Goal: Task Accomplishment & Management: Manage account settings

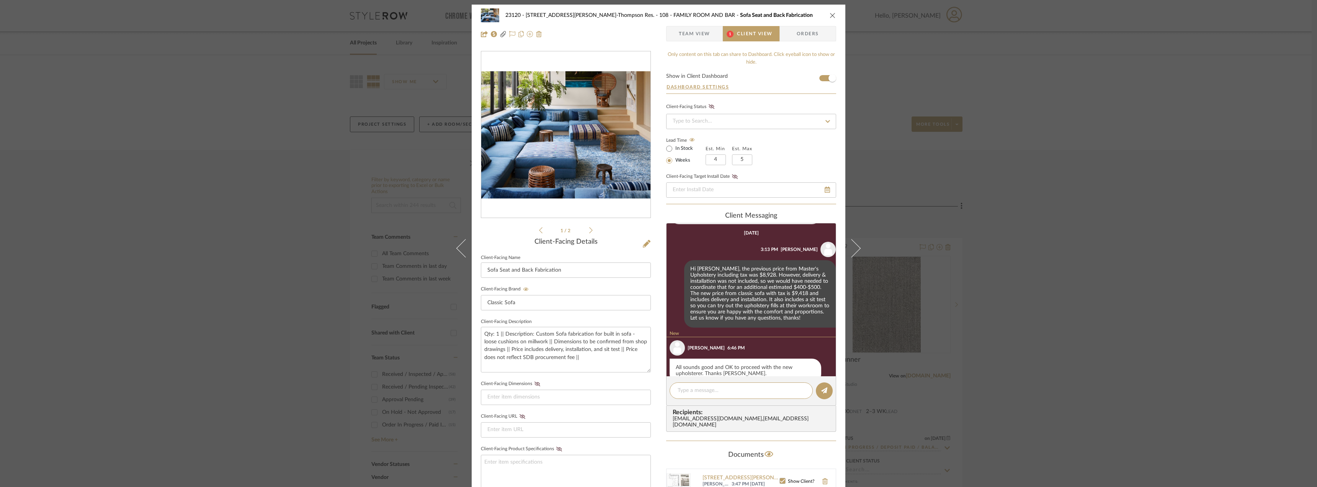
scroll to position [392, 0]
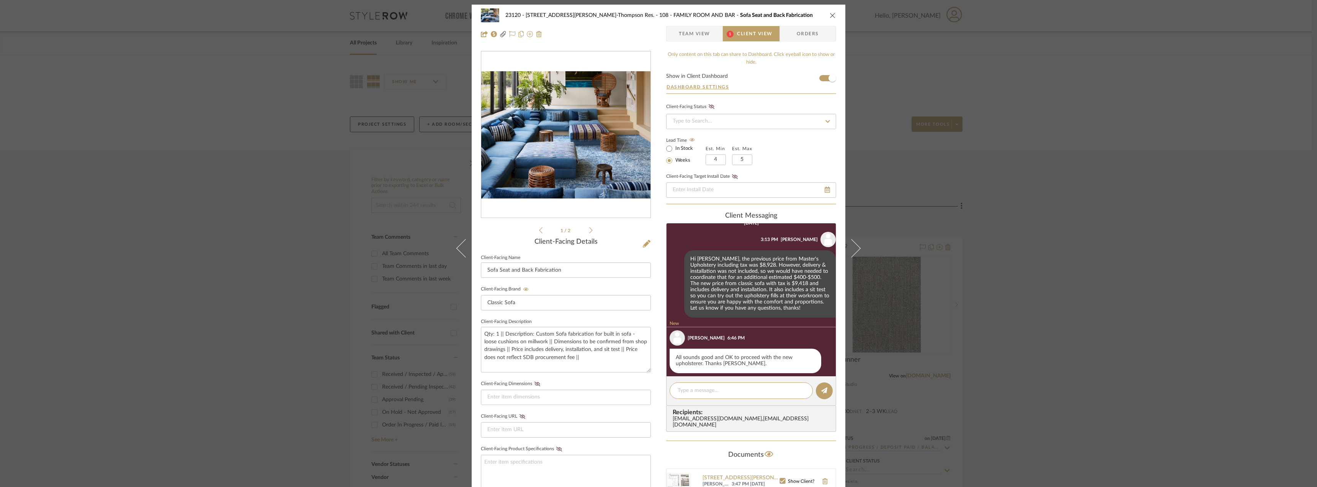
click at [690, 34] on span "Team View" at bounding box center [694, 33] width 31 height 15
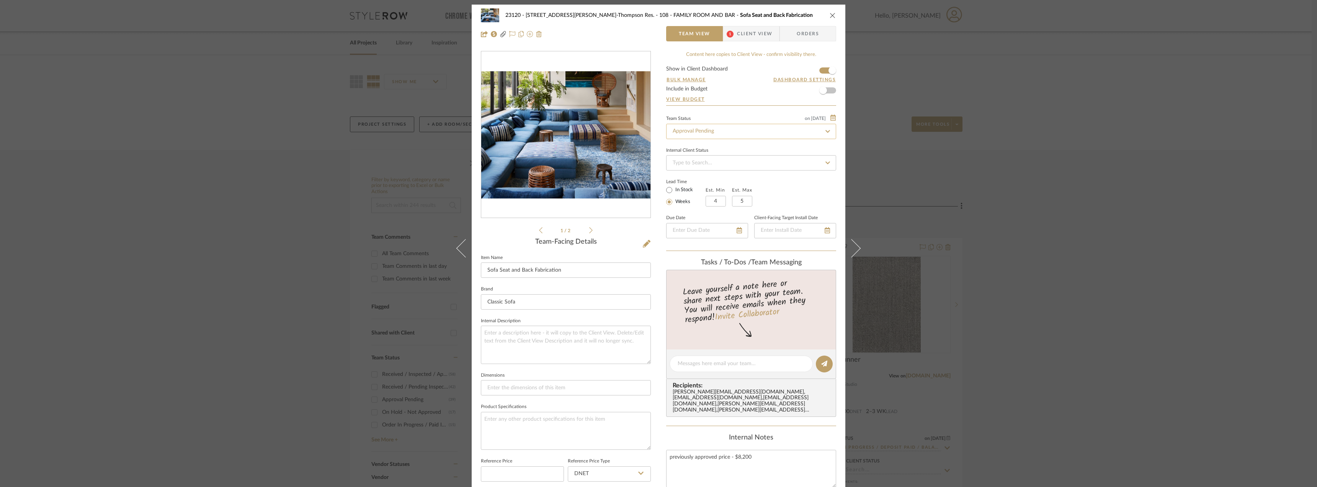
click at [705, 134] on input "Approval Pending" at bounding box center [751, 131] width 170 height 15
type input "need"
click at [711, 212] on span "Need to Order - Client Payment Received" at bounding box center [721, 210] width 98 height 5
type input "[DATE]"
type input "Need to Order - Client Payment Received"
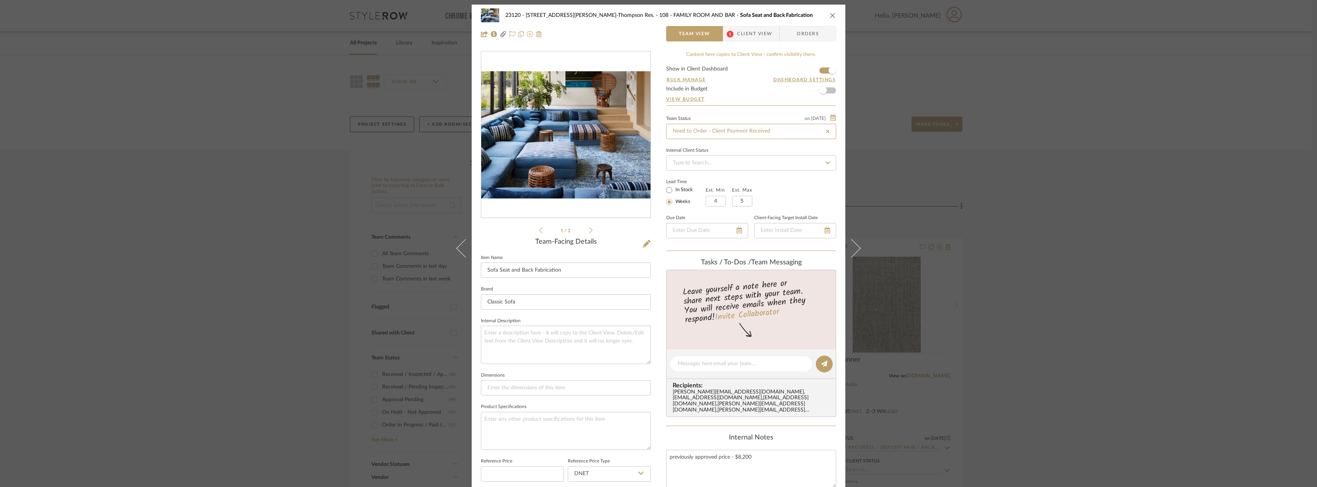
type input "[DATE]"
type input "Need to Order - Client Payment Received"
click at [748, 33] on span "Client View" at bounding box center [754, 33] width 35 height 15
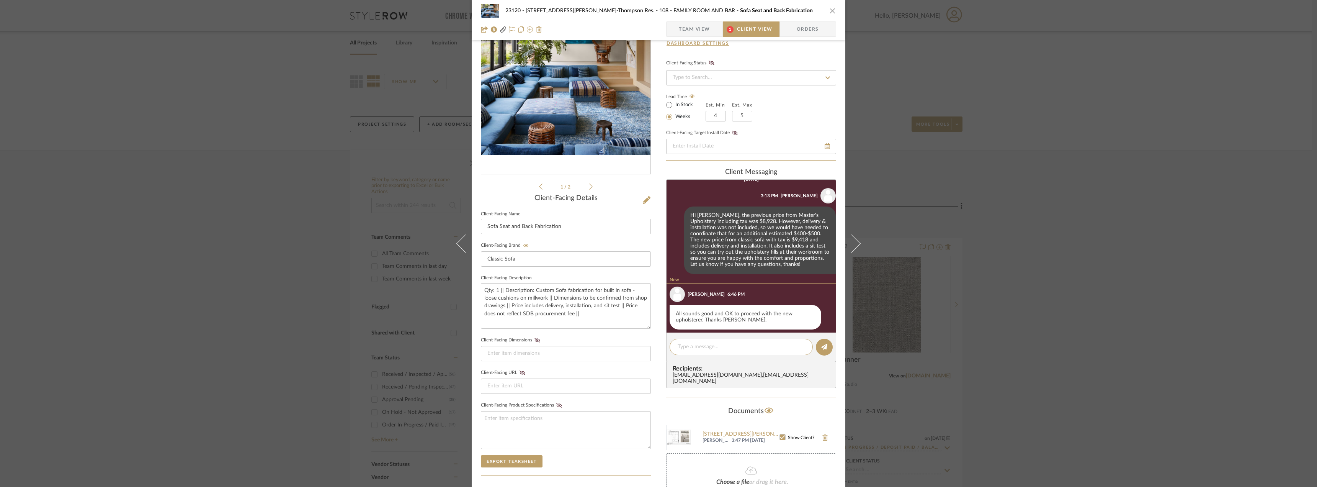
click at [696, 23] on span "Team View" at bounding box center [694, 28] width 31 height 15
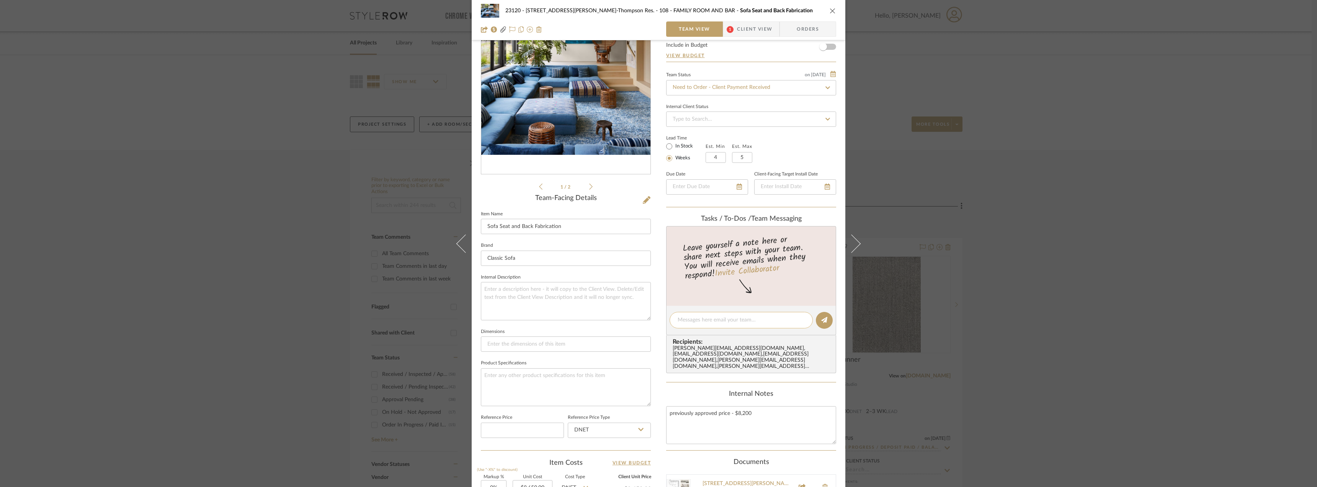
click at [747, 316] on textarea at bounding box center [741, 320] width 127 height 8
type textarea "H"
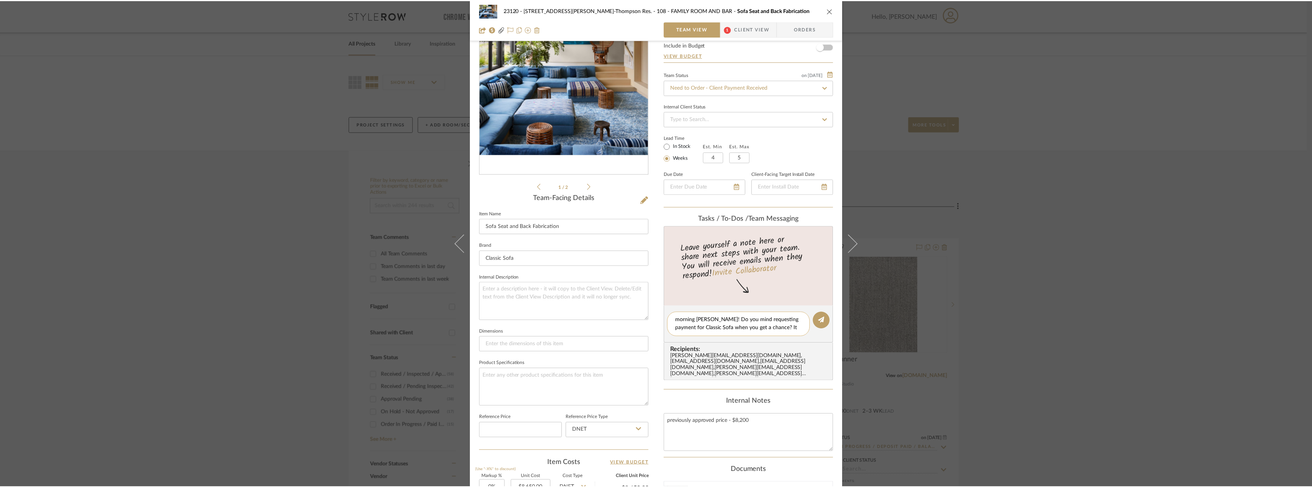
scroll to position [0, 0]
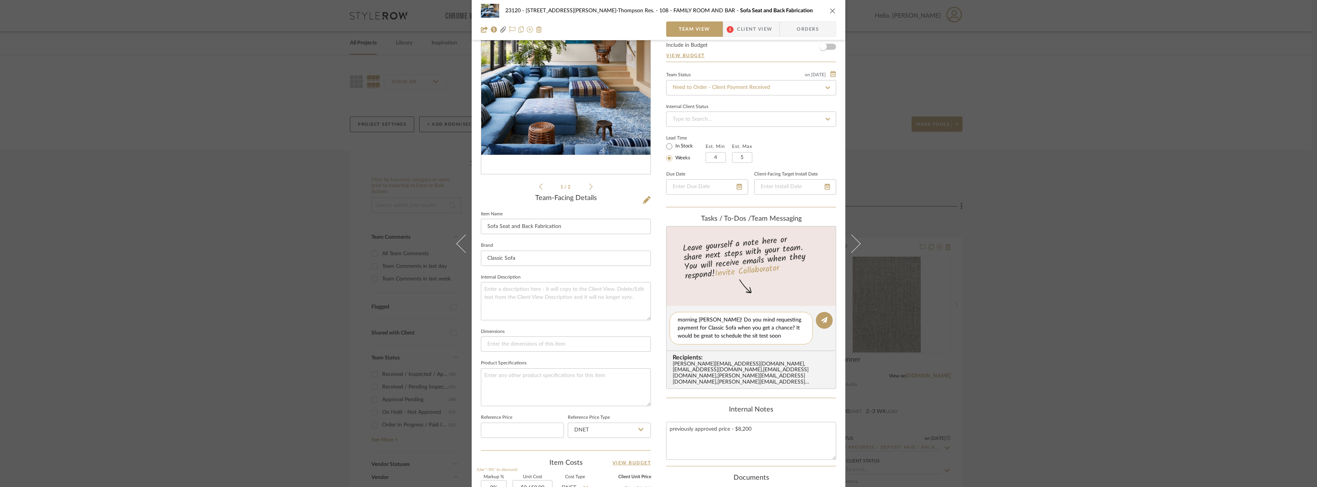
type textarea "morning [PERSON_NAME]! Do you mind requesting payment for Classic Sofa when you…"
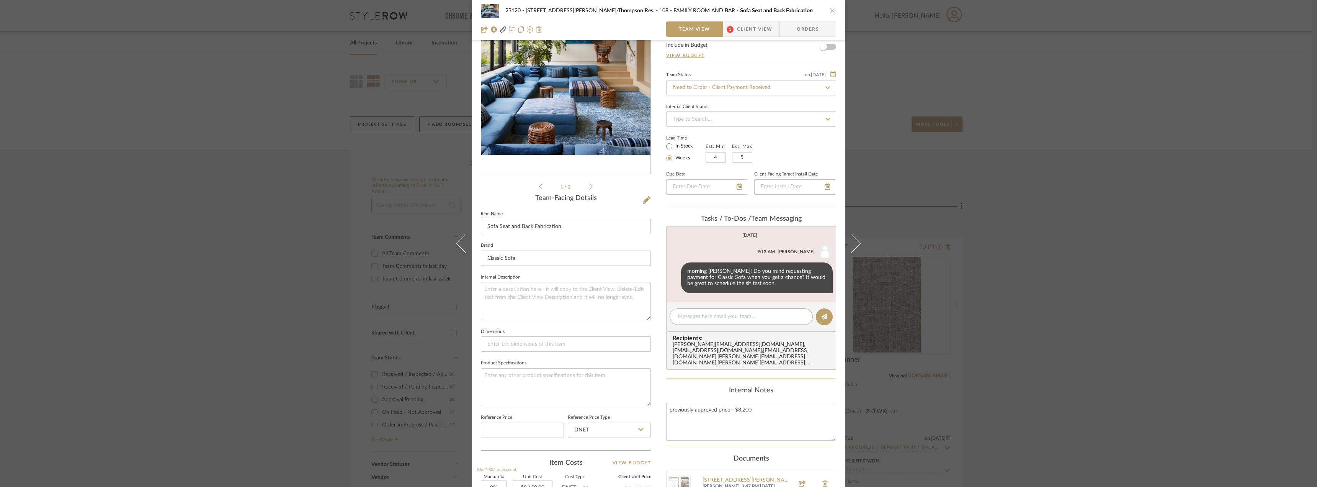
click at [1199, 265] on div "23120 - [STREET_ADDRESS][PERSON_NAME]-Thompson Res. 108 - FAMILY ROOM AND BAR S…" at bounding box center [658, 243] width 1317 height 487
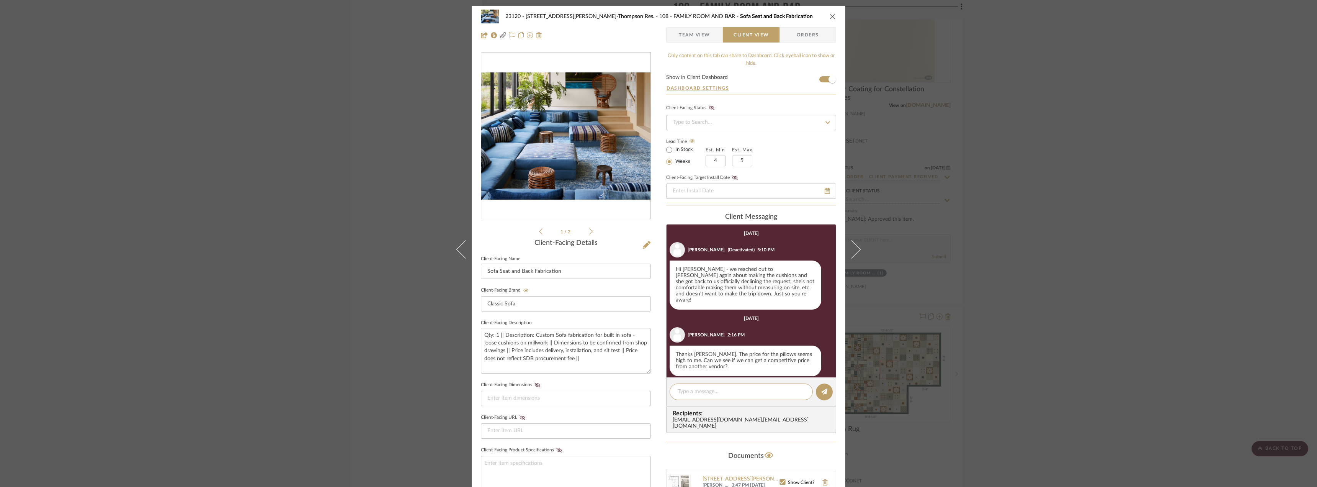
scroll to position [336, 0]
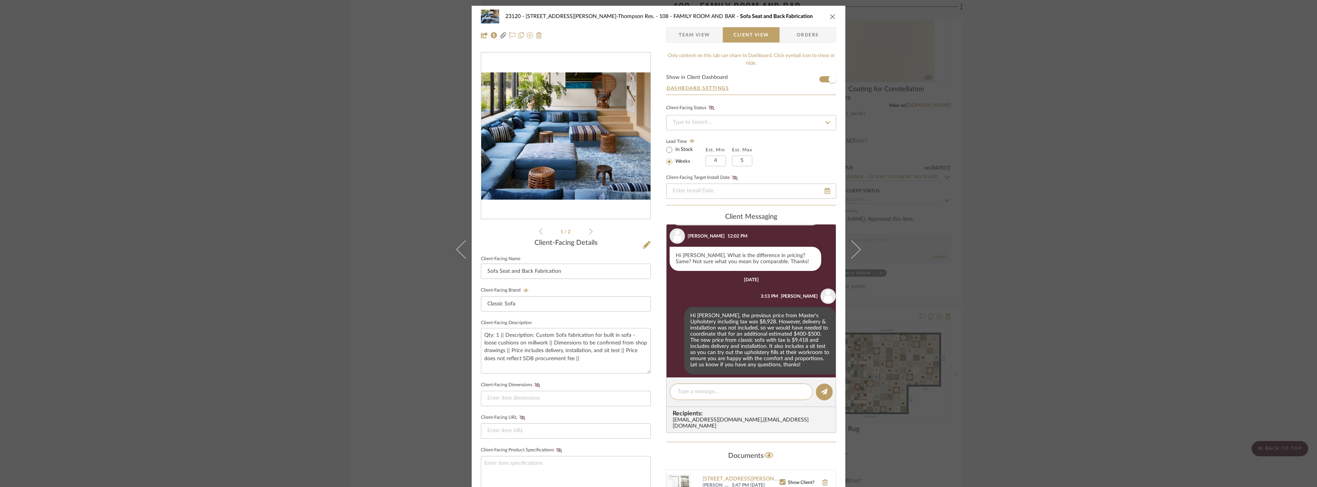
click at [1051, 157] on div "23120 - 239 Dean St, Unwin-Thompson Res. 108 - FAMILY ROOM AND BAR Sofa Seat an…" at bounding box center [658, 243] width 1317 height 487
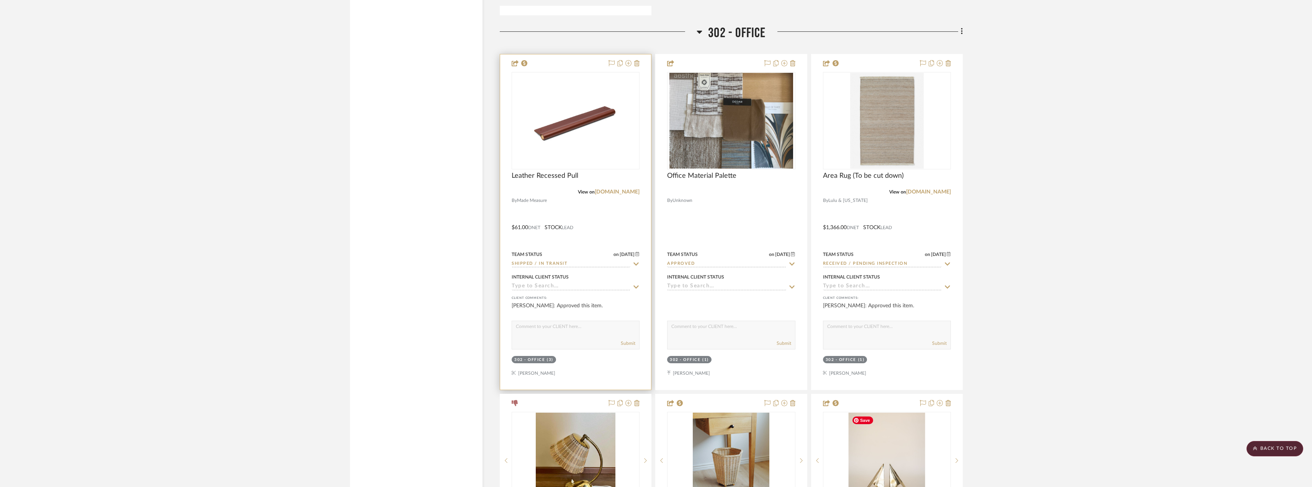
scroll to position [12406, 0]
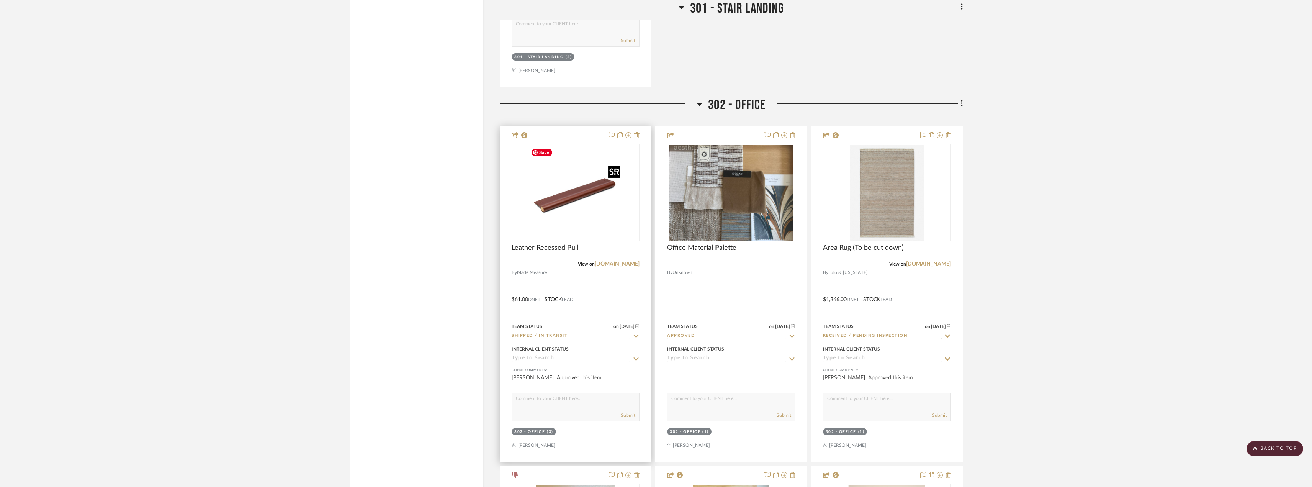
click at [0, 0] on img at bounding box center [0, 0] width 0 height 0
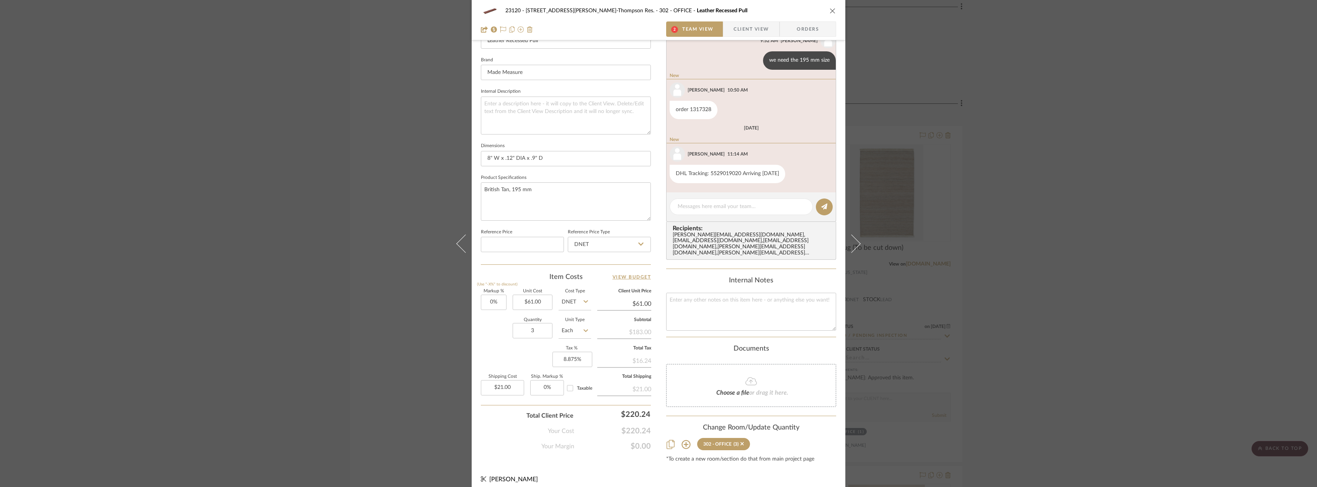
scroll to position [51, 0]
click at [1033, 232] on div "23120 - 239 Dean St, Unwin-Thompson Res. 302 - OFFICE Leather Recessed Pull Tea…" at bounding box center [658, 243] width 1317 height 487
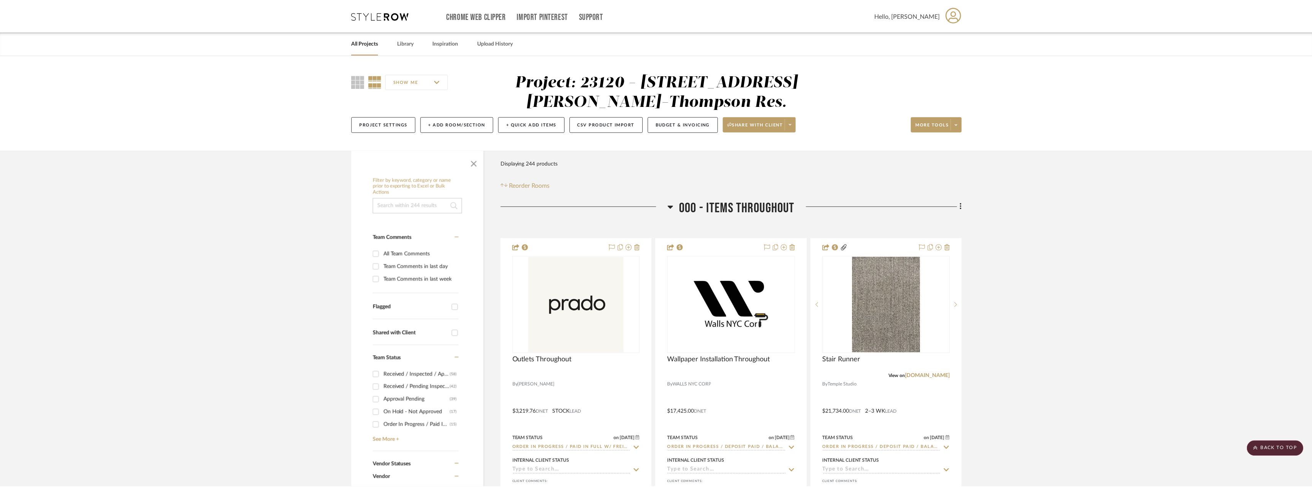
scroll to position [12406, 0]
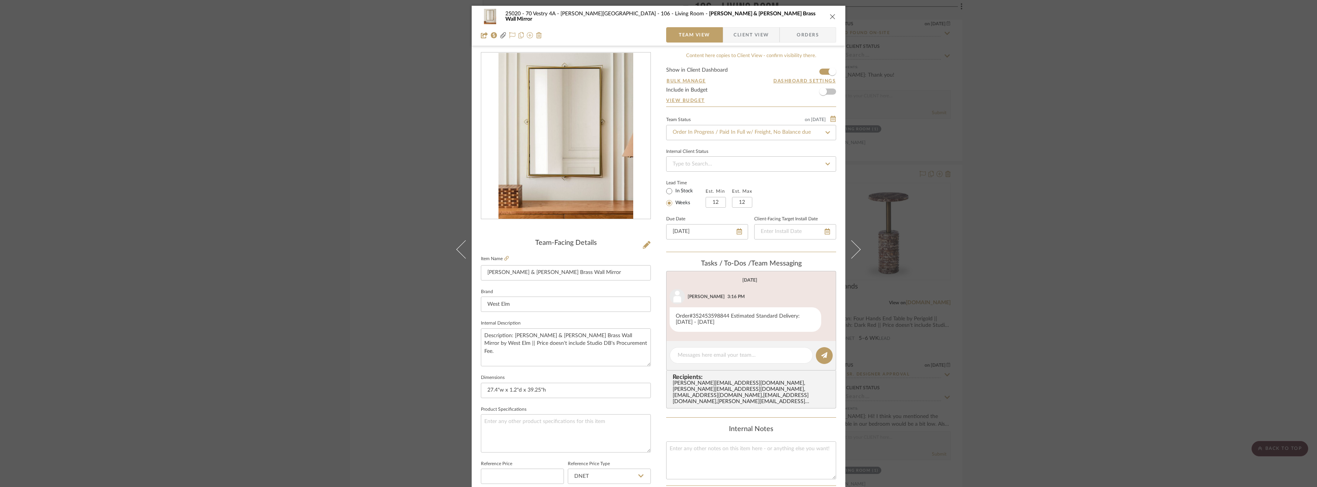
click at [1089, 183] on div "25020 - 70 Vestry 4A - Grant-Stanleigh 106 - Living Room Pierce & Ward Brass Wa…" at bounding box center [658, 243] width 1317 height 487
